Goal: Task Accomplishment & Management: Complete application form

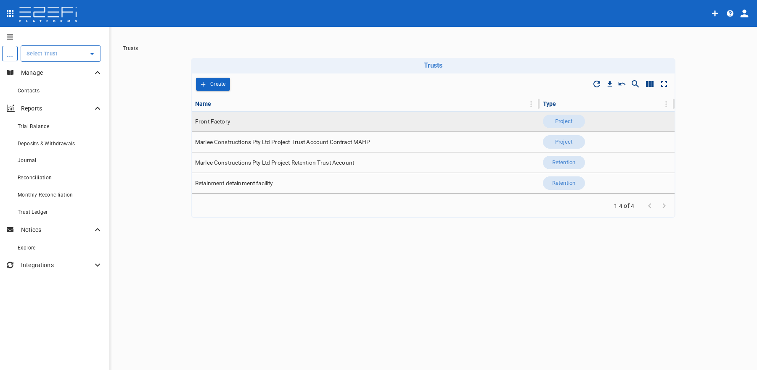
click at [233, 121] on td "Front Factory" at bounding box center [366, 121] width 348 height 20
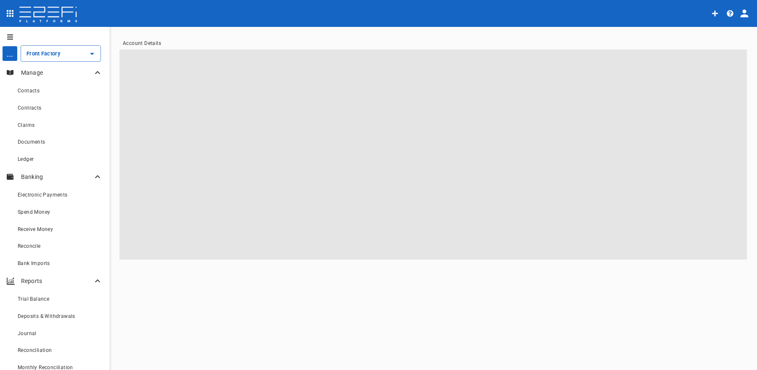
type input "Front Factory"
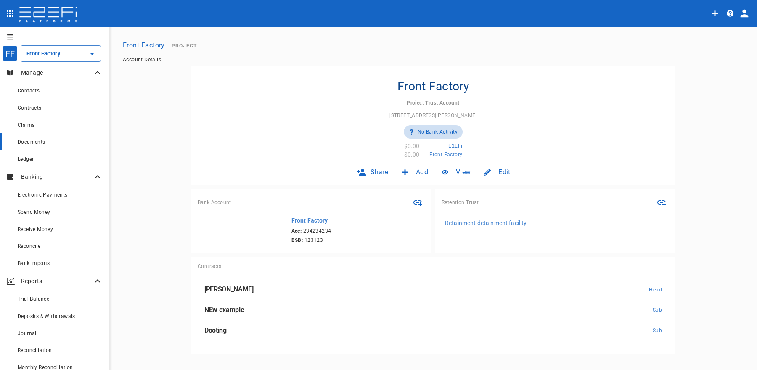
click at [54, 146] on div "Documents" at bounding box center [60, 142] width 85 height 11
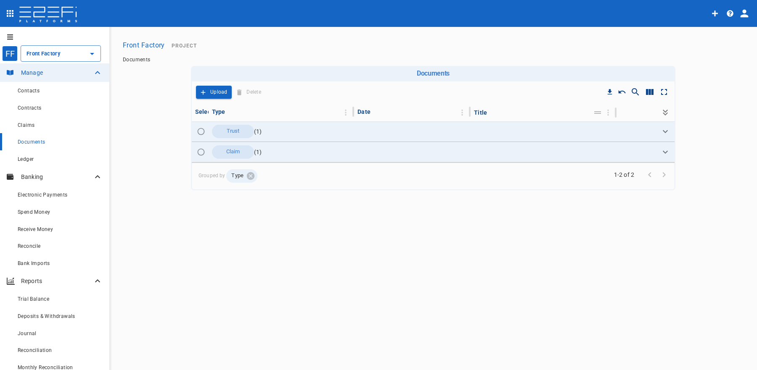
click at [212, 99] on div "Upload Delete" at bounding box center [230, 92] width 71 height 15
click at [214, 85] on div "Upload Delete" at bounding box center [230, 92] width 71 height 15
click at [212, 91] on p "Upload" at bounding box center [218, 92] width 17 height 10
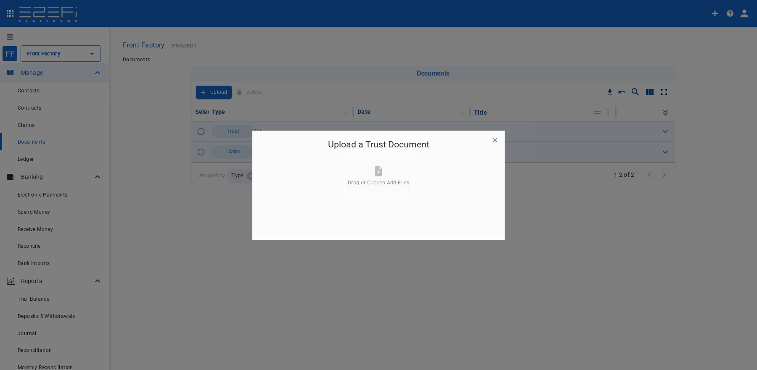
click at [418, 170] on div "Upload a Trust Document Drag or Click to Add Files" at bounding box center [378, 169] width 252 height 77
click at [374, 184] on span "Drag or Click to Add Files" at bounding box center [378, 183] width 61 height 6
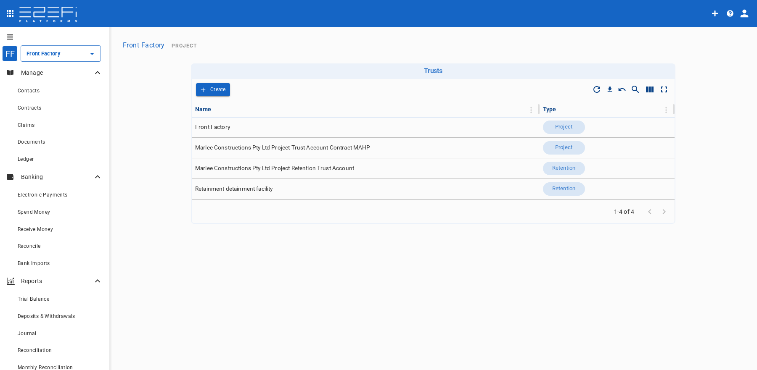
click at [15, 19] on button "open drawer" at bounding box center [10, 13] width 17 height 17
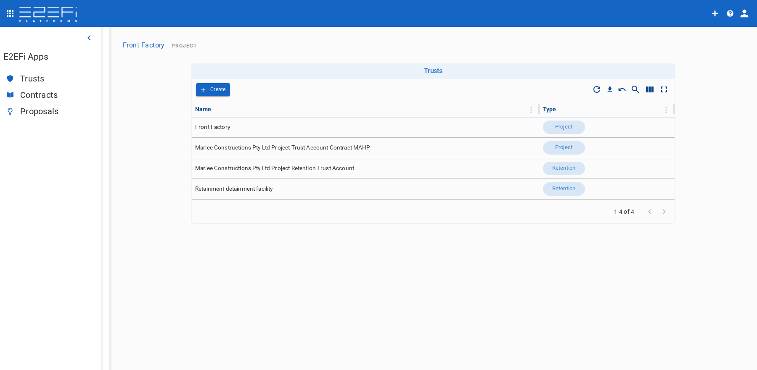
click at [39, 110] on span "Proposals" at bounding box center [57, 112] width 74 height 10
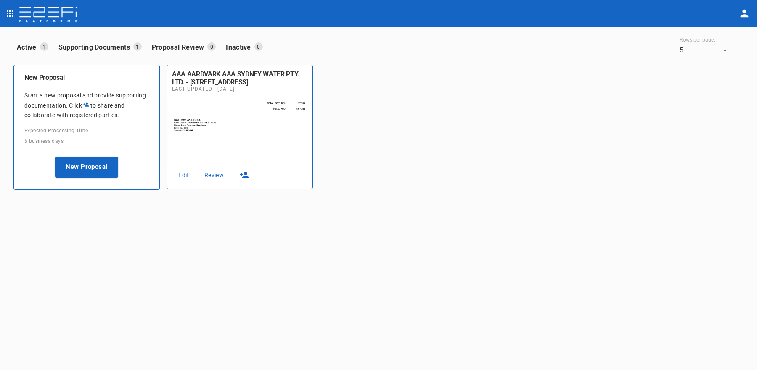
click at [186, 177] on link "Edit" at bounding box center [183, 175] width 27 height 11
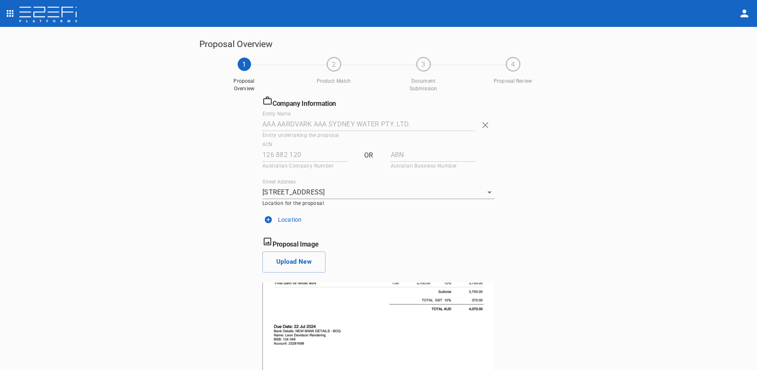
scroll to position [66, 0]
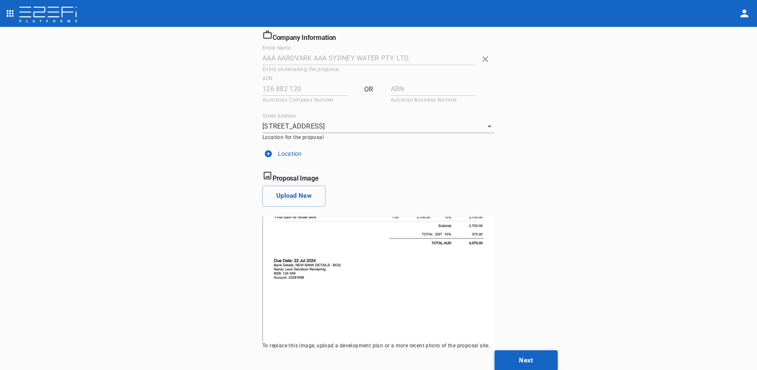
click at [537, 353] on button "Next" at bounding box center [526, 361] width 63 height 21
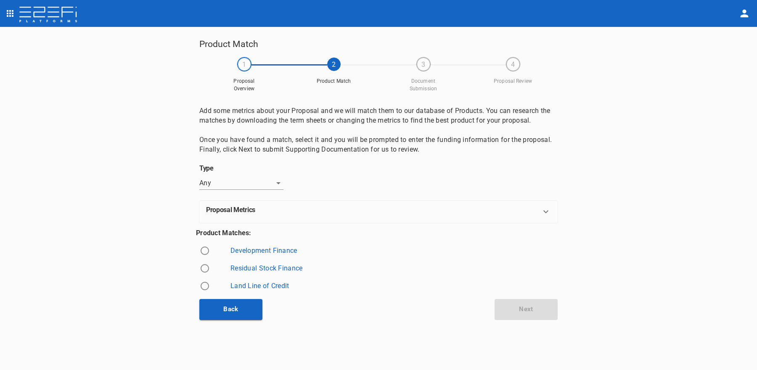
click at [203, 251] on input "radio" at bounding box center [205, 251] width 18 height 18
radio input "true"
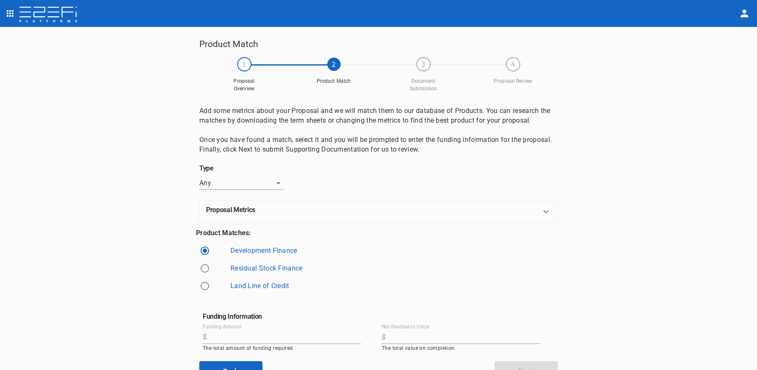
scroll to position [11, 0]
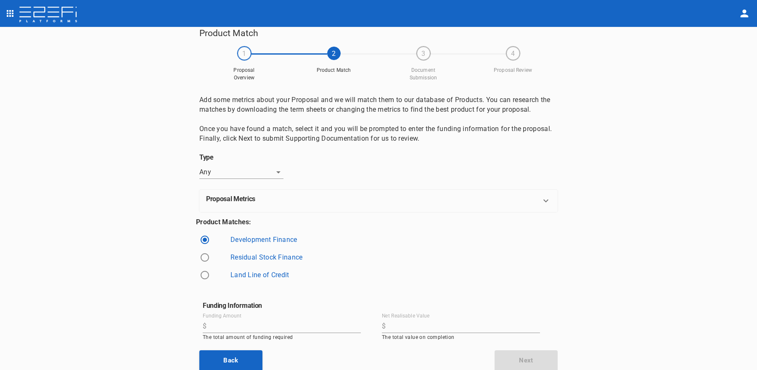
click at [285, 323] on input "Funding Amount" at bounding box center [285, 326] width 151 height 13
type input "123"
click at [458, 326] on input "Net Realisable Value" at bounding box center [464, 326] width 151 height 13
type input "123"
click at [526, 364] on button "Next" at bounding box center [526, 361] width 63 height 21
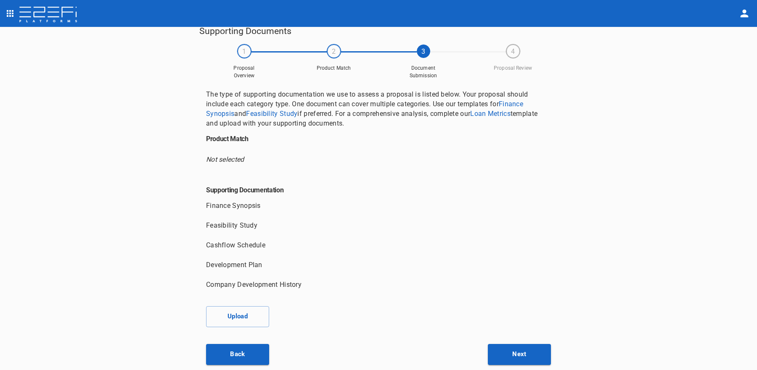
scroll to position [13, 0]
click at [241, 315] on button "Upload" at bounding box center [237, 316] width 63 height 21
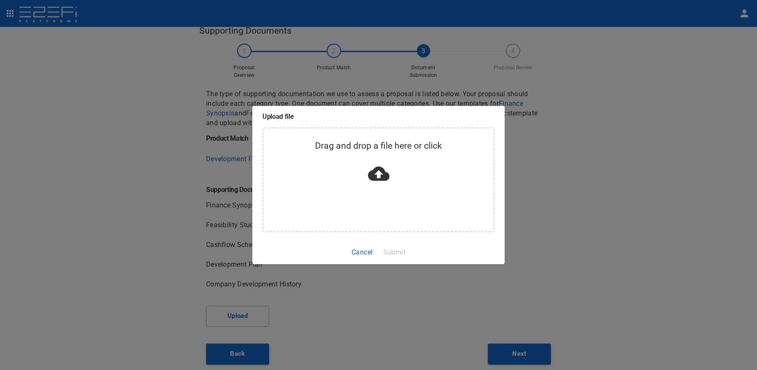
click at [356, 165] on div "Drag and drop a file here or click" at bounding box center [379, 163] width 230 height 49
